Goal: Transaction & Acquisition: Download file/media

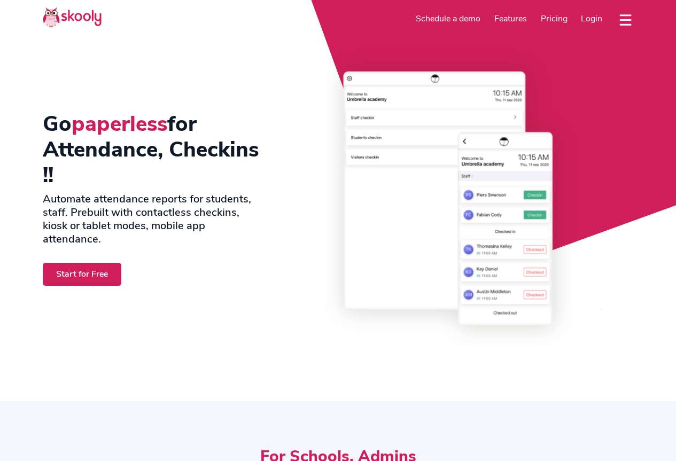
select select "en"
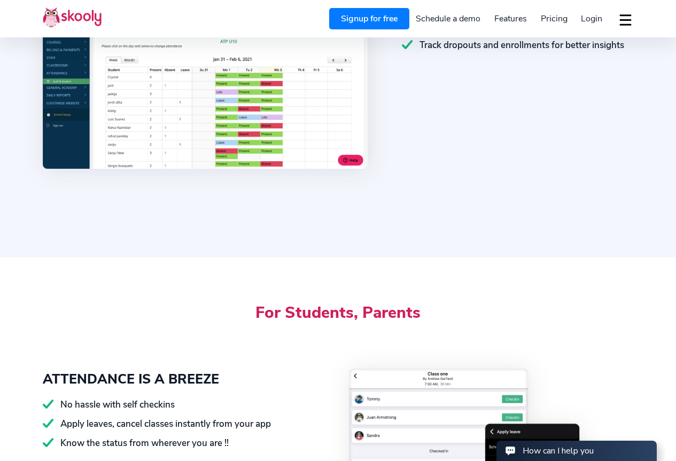
scroll to position [1015, 0]
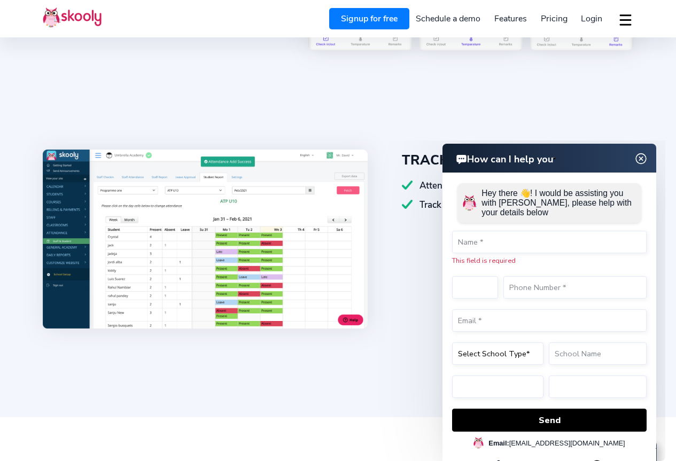
drag, startPoint x: 645, startPoint y: 158, endPoint x: 620, endPoint y: 370, distance: 214.0
click at [645, 158] on img at bounding box center [641, 158] width 20 height 13
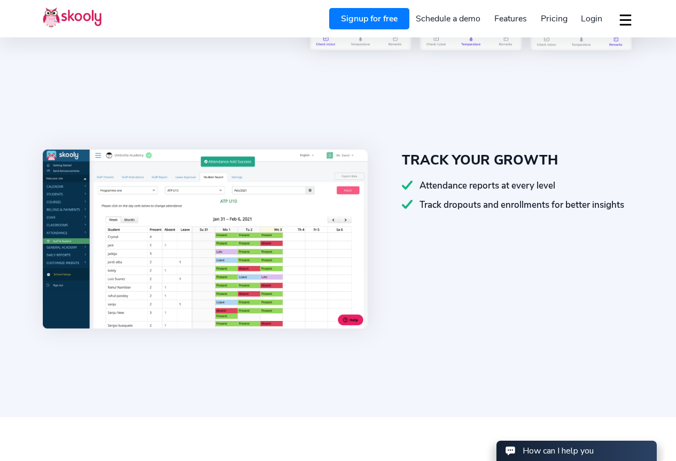
click at [233, 250] on img at bounding box center [205, 239] width 325 height 179
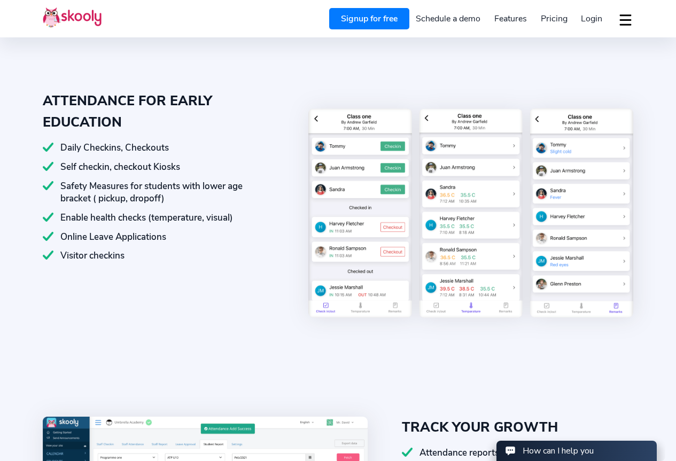
click at [623, 22] on button "dropdown menu" at bounding box center [624, 19] width 15 height 25
click at [568, 46] on span "Download app" at bounding box center [590, 45] width 55 height 15
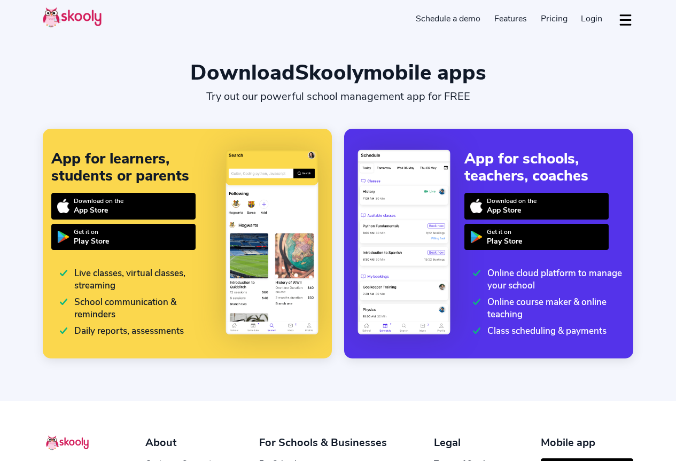
select select "en"
